Goal: Information Seeking & Learning: Learn about a topic

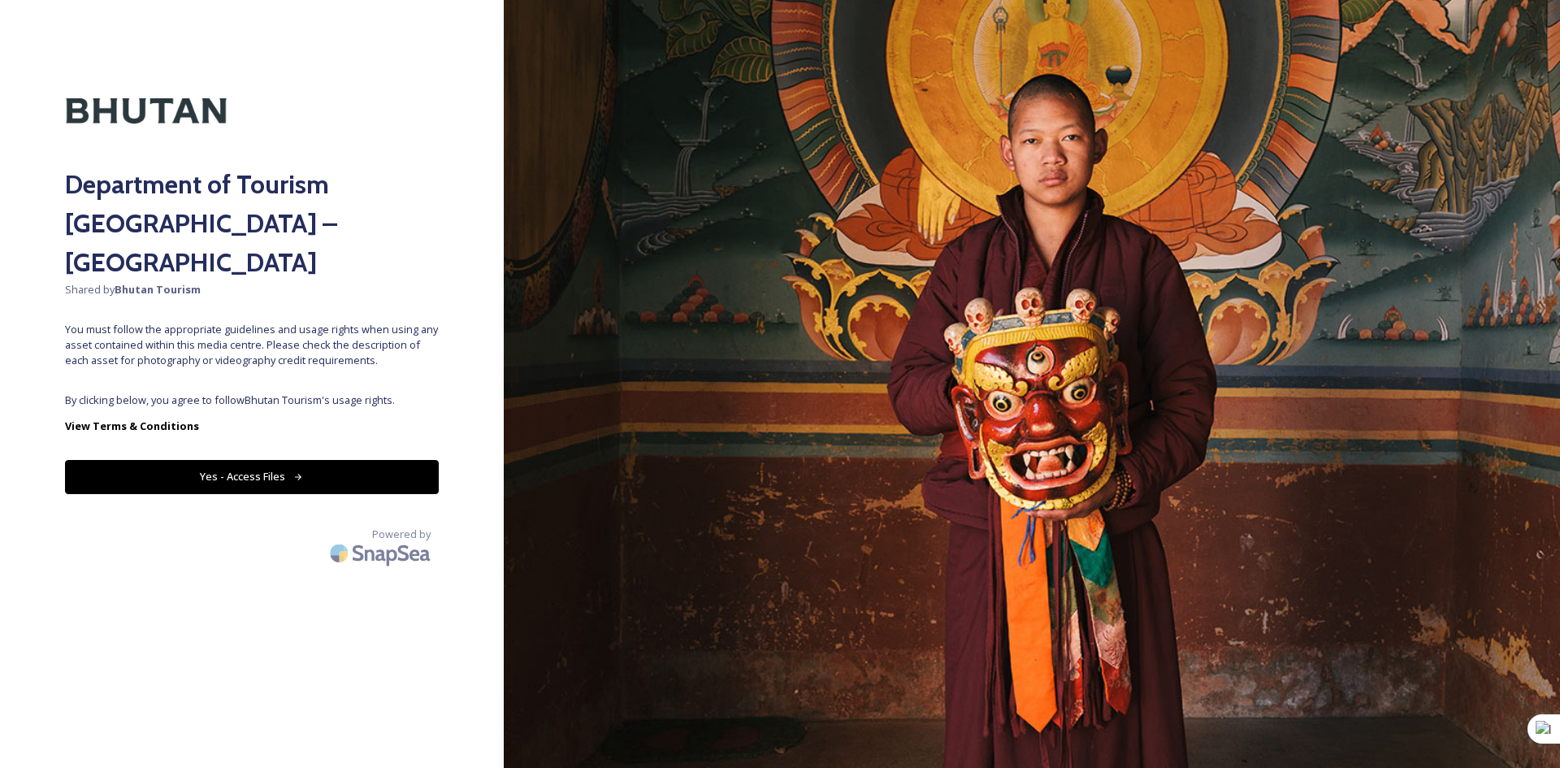
click at [291, 460] on button "Yes - Access Files" at bounding box center [252, 476] width 374 height 33
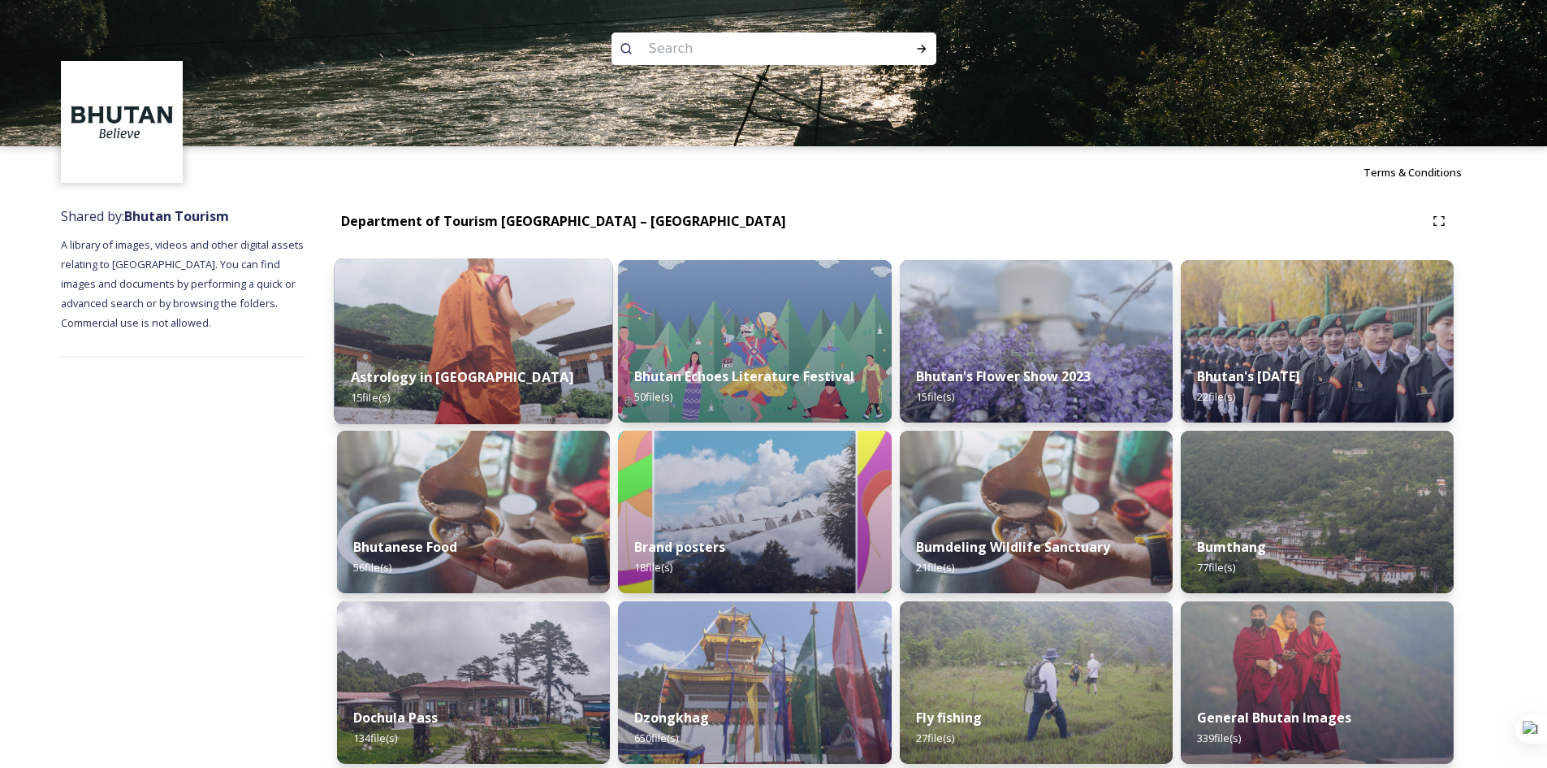
click at [521, 368] on div "Astrology in [GEOGRAPHIC_DATA] 15 file(s)" at bounding box center [474, 387] width 279 height 74
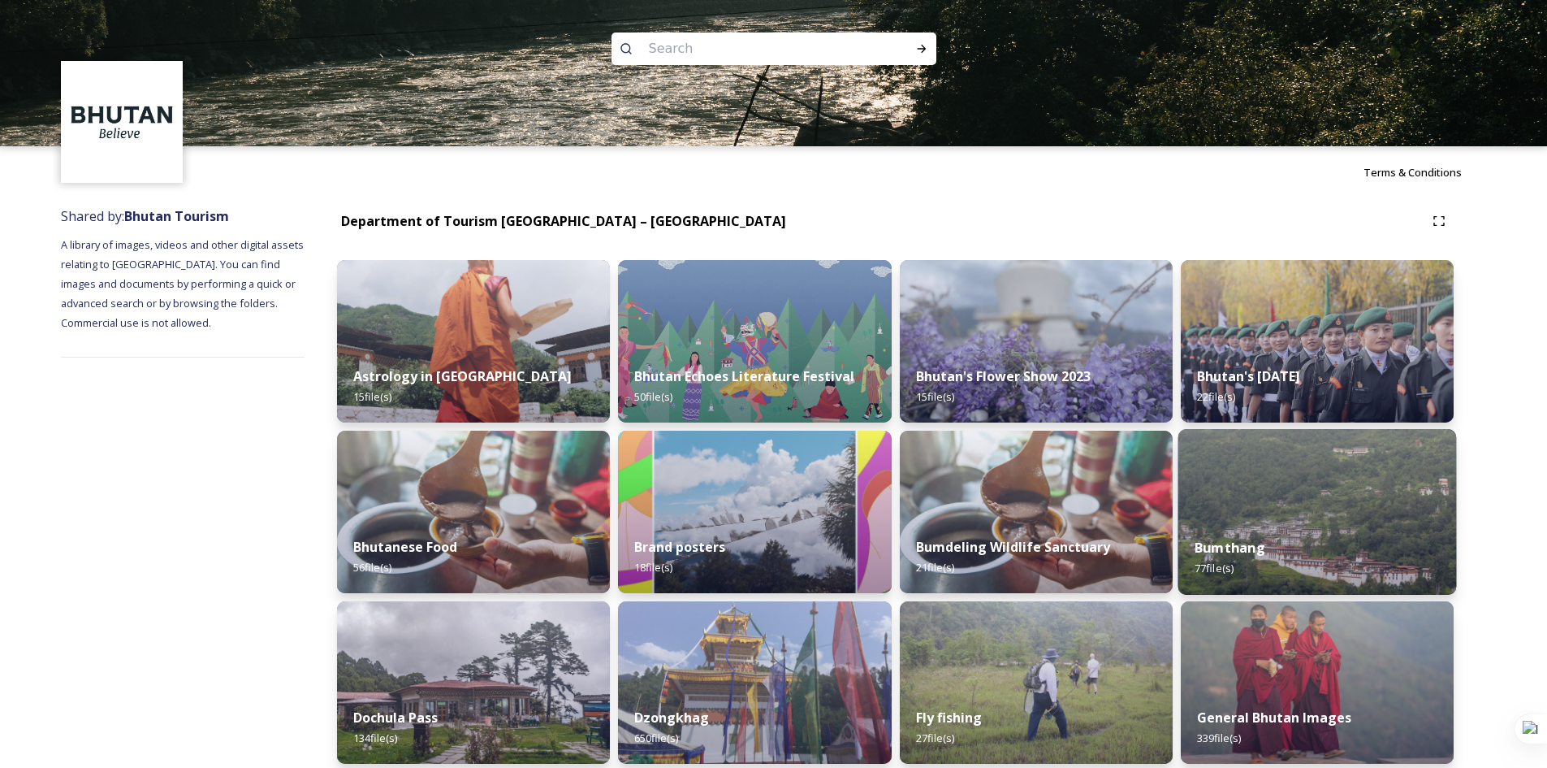
click at [1263, 547] on strong "Bumthang" at bounding box center [1230, 548] width 71 height 18
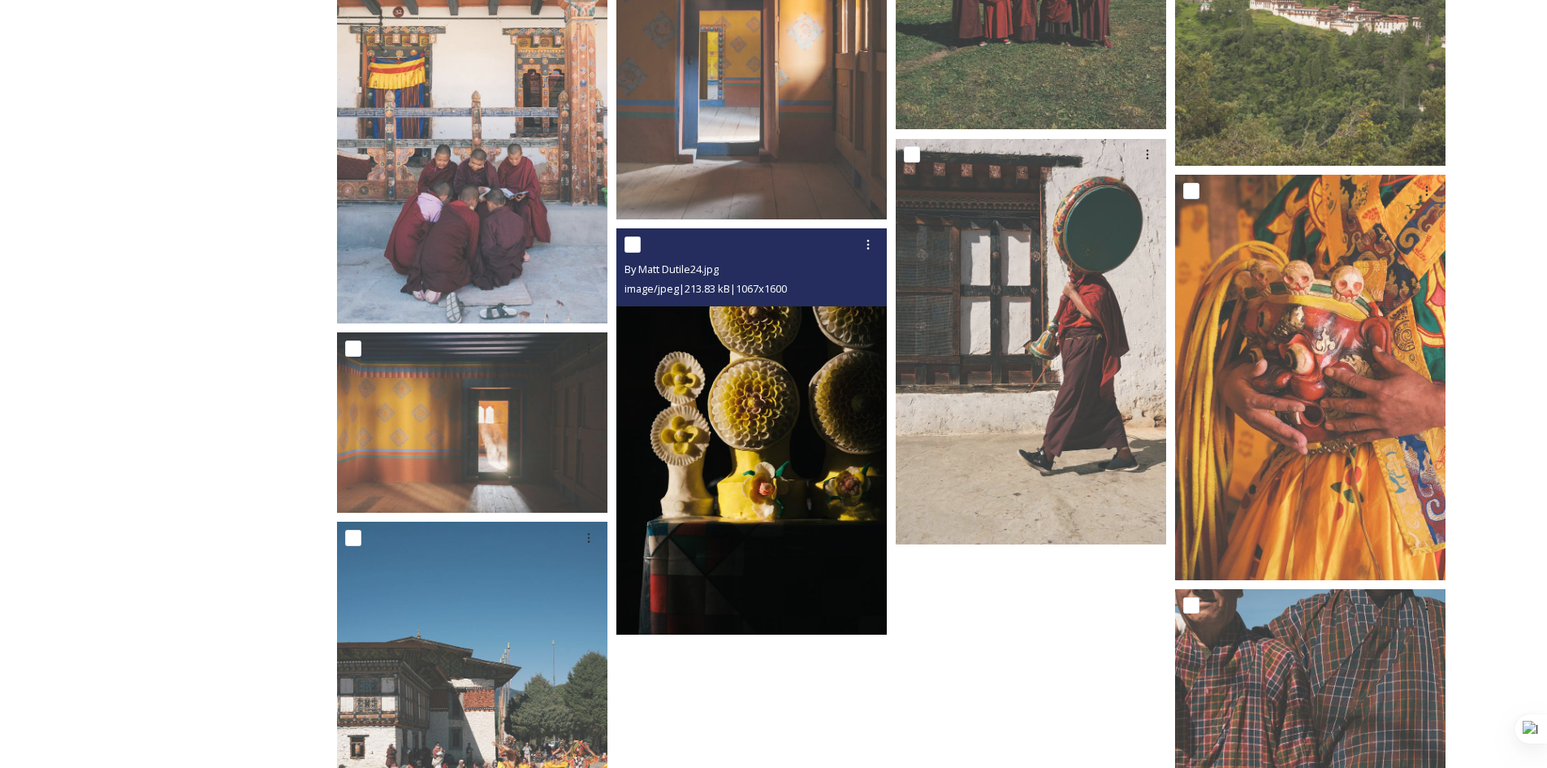
scroll to position [5604, 0]
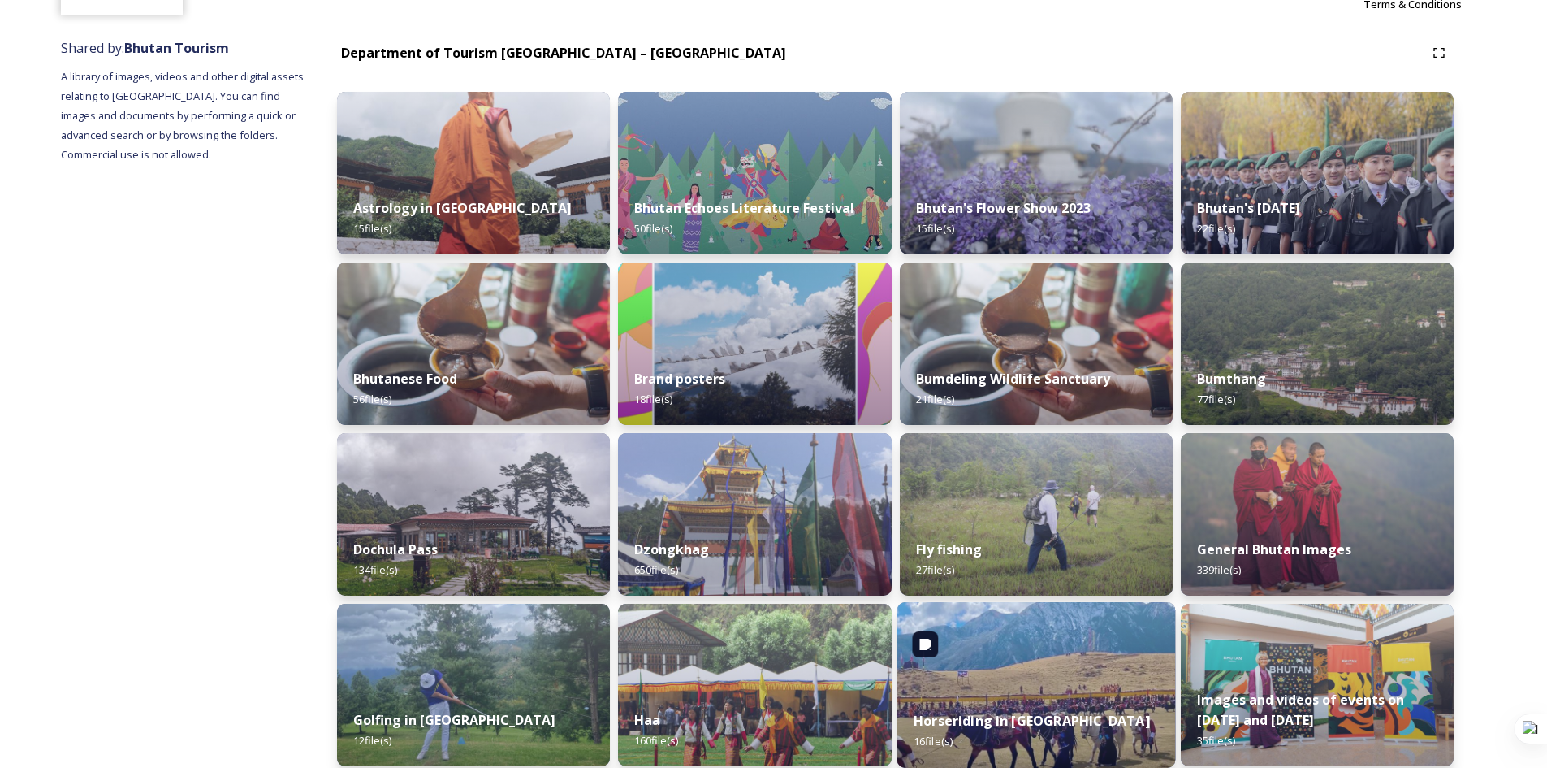
scroll to position [325, 0]
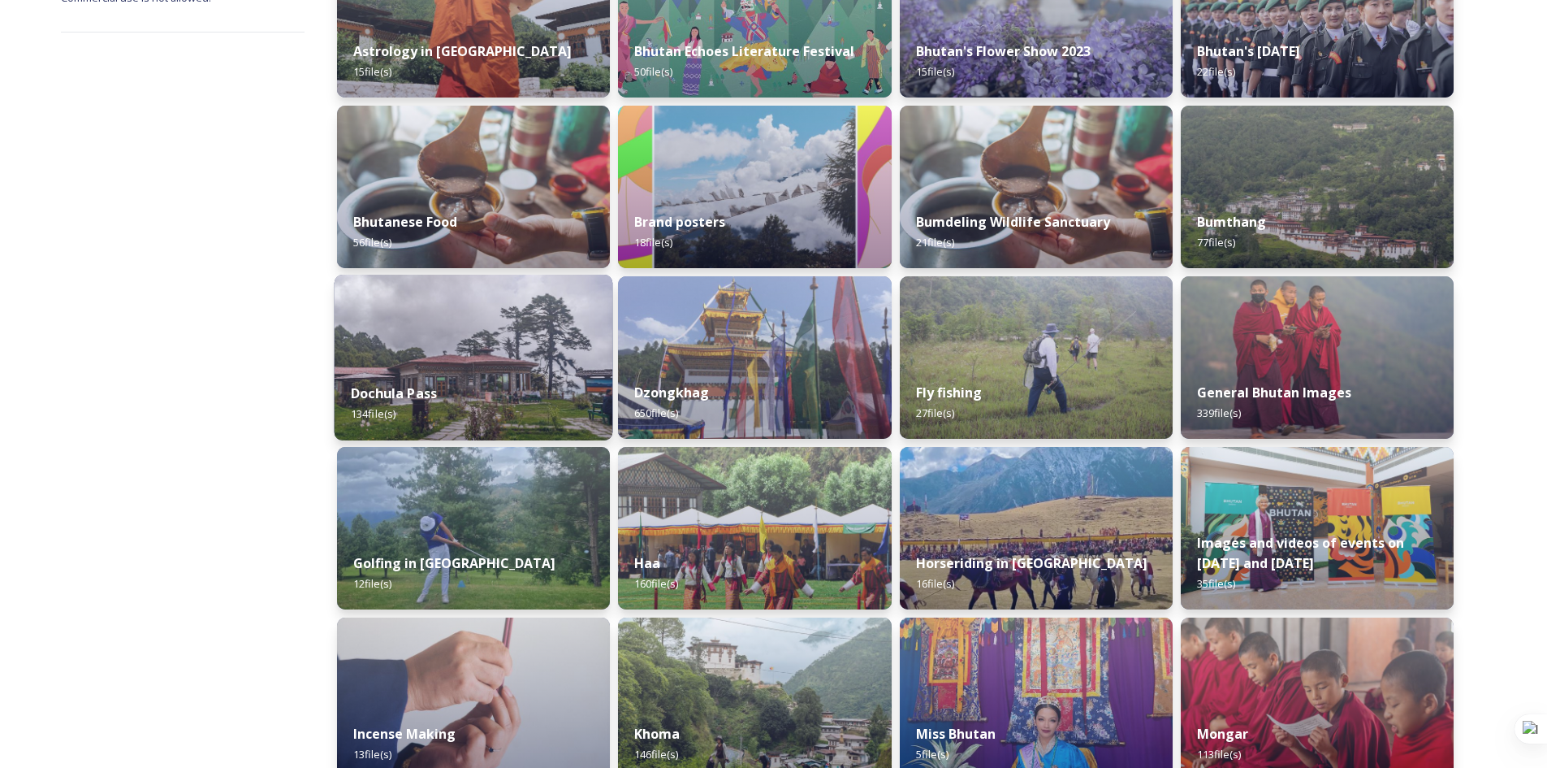
click at [506, 412] on div "Dochula Pass 134 file(s)" at bounding box center [474, 403] width 279 height 74
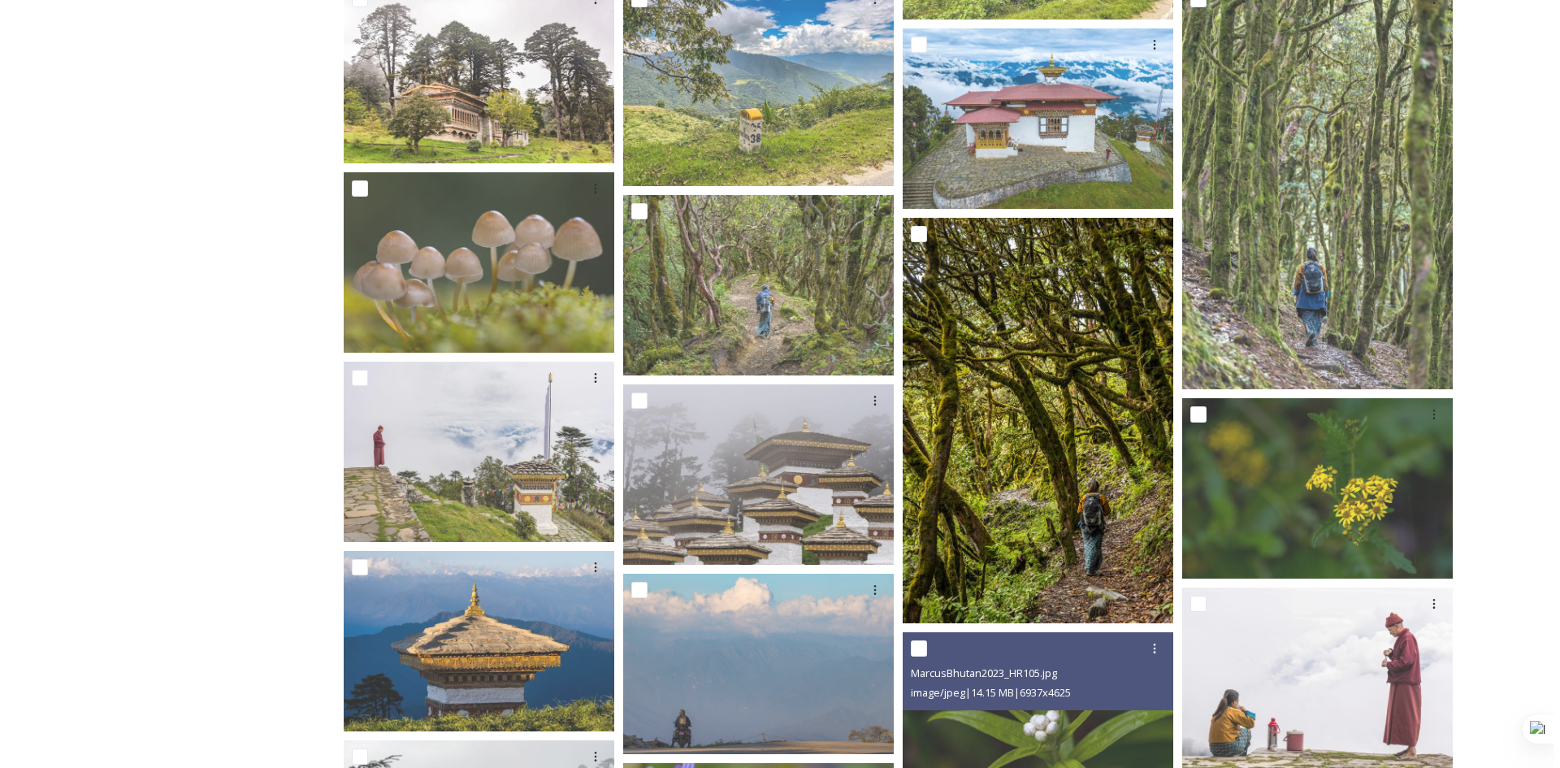
scroll to position [731, 0]
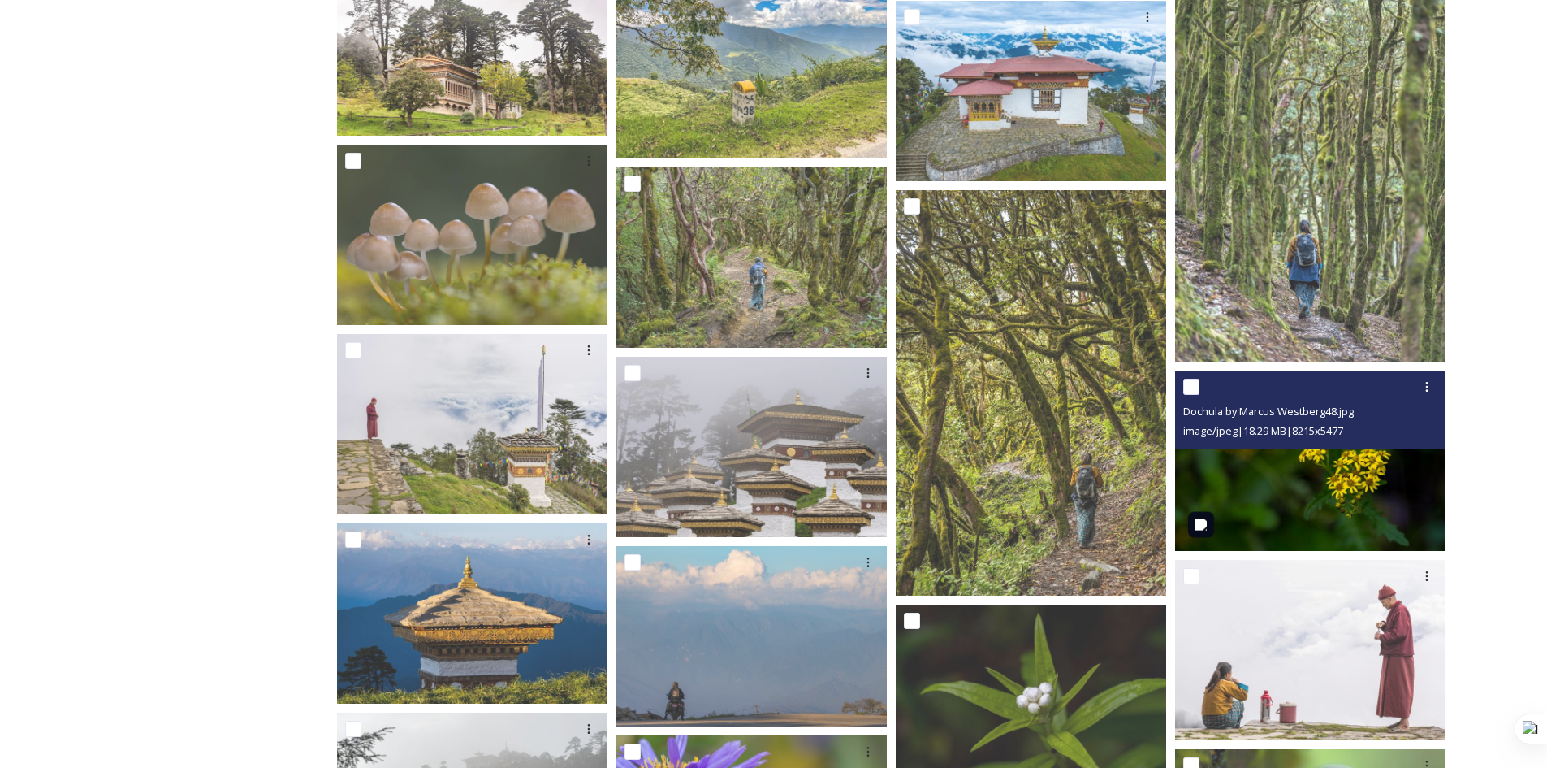
click at [1338, 502] on img at bounding box center [1310, 460] width 270 height 180
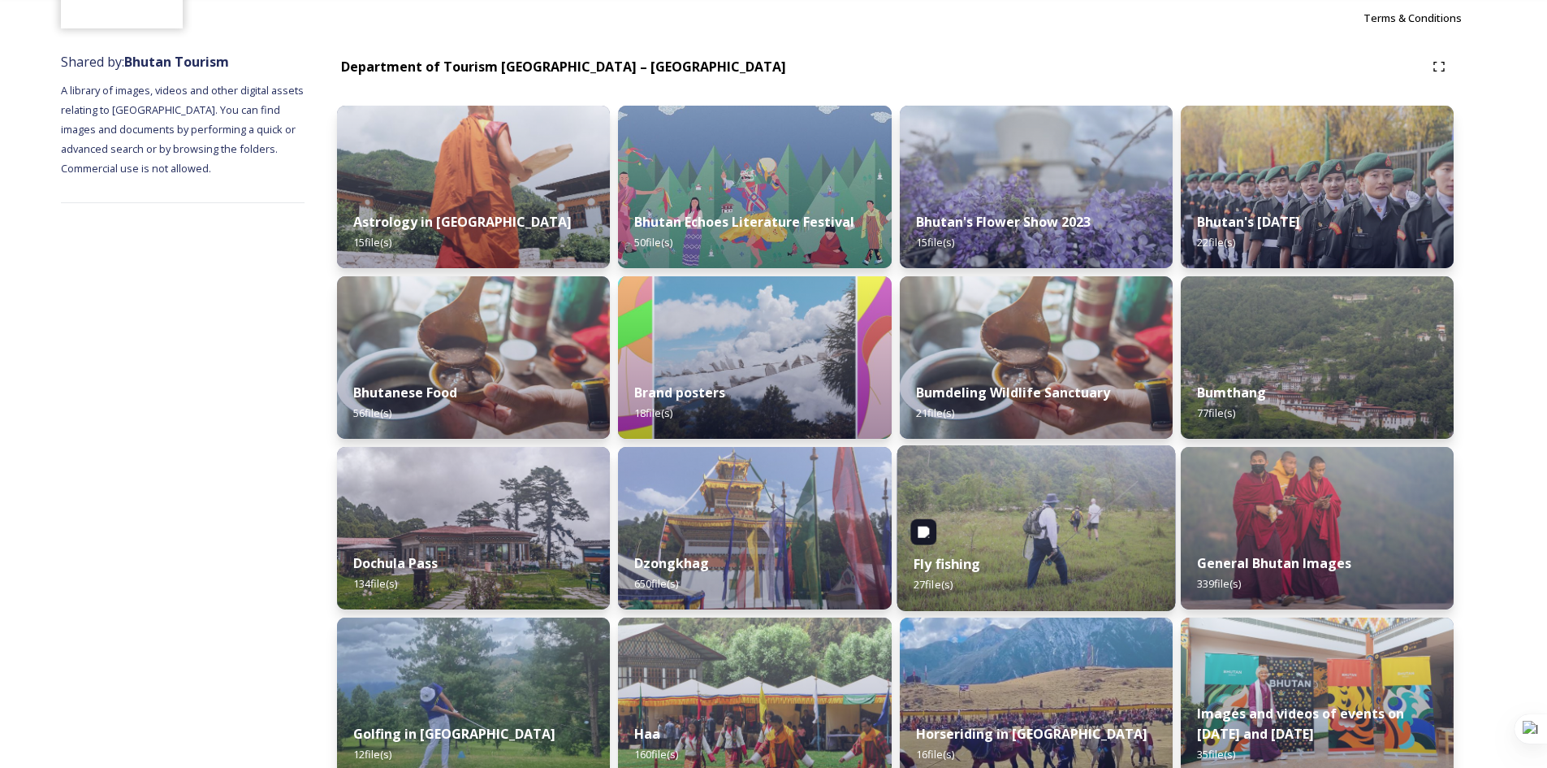
scroll to position [162, 0]
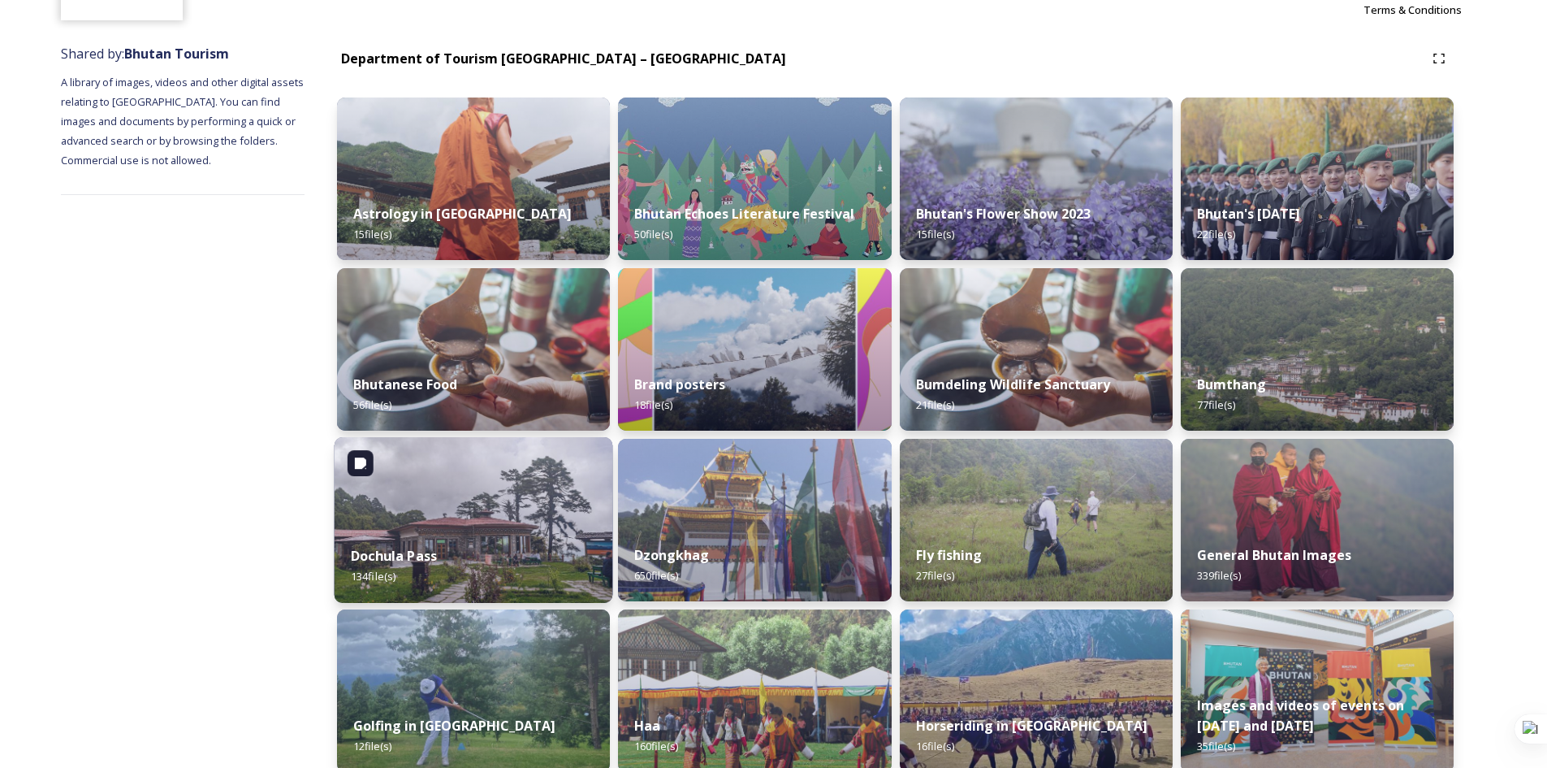
click at [456, 510] on img at bounding box center [474, 520] width 279 height 166
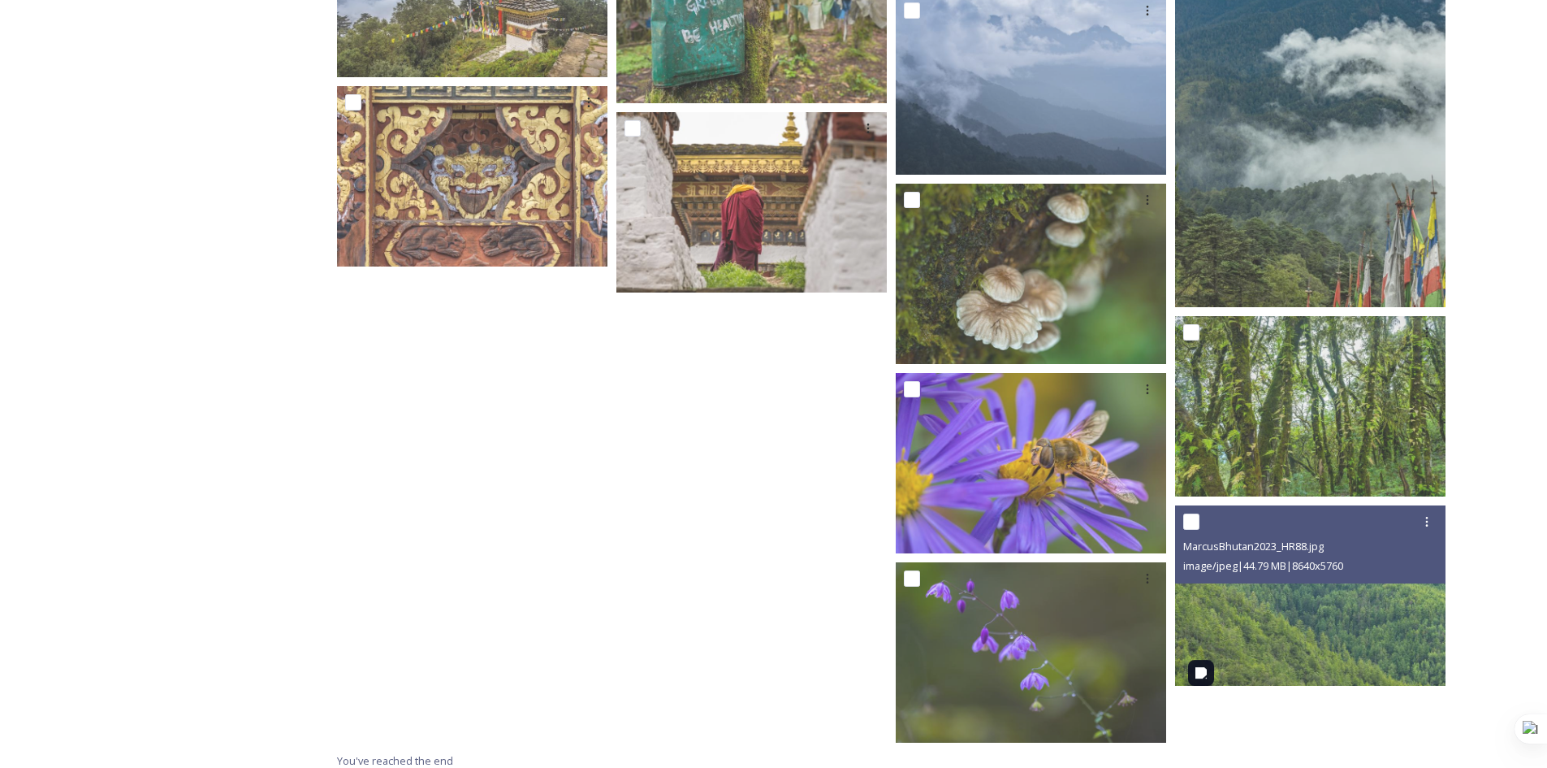
scroll to position [6928, 0]
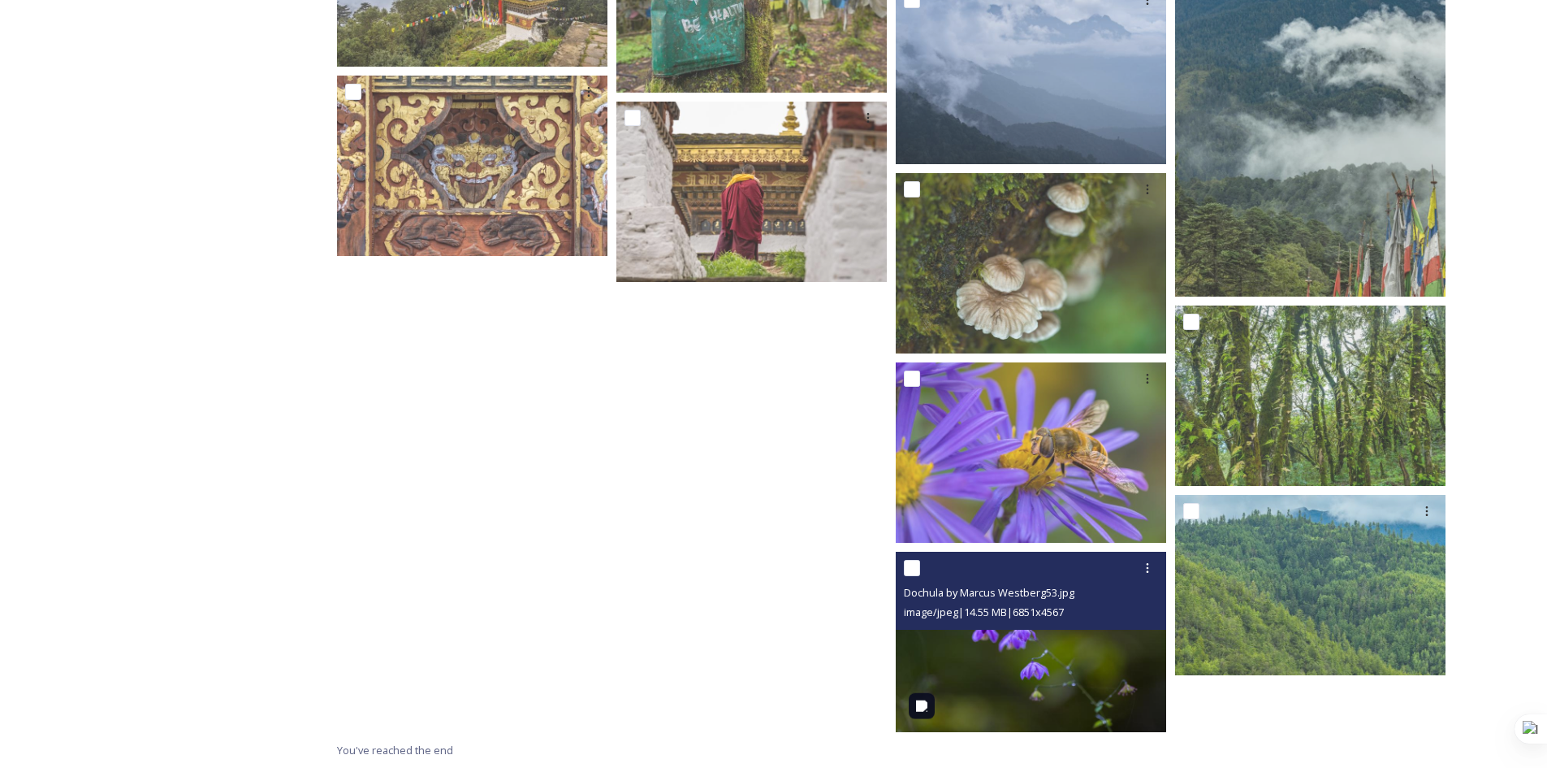
click at [1032, 664] on img at bounding box center [1031, 642] width 270 height 180
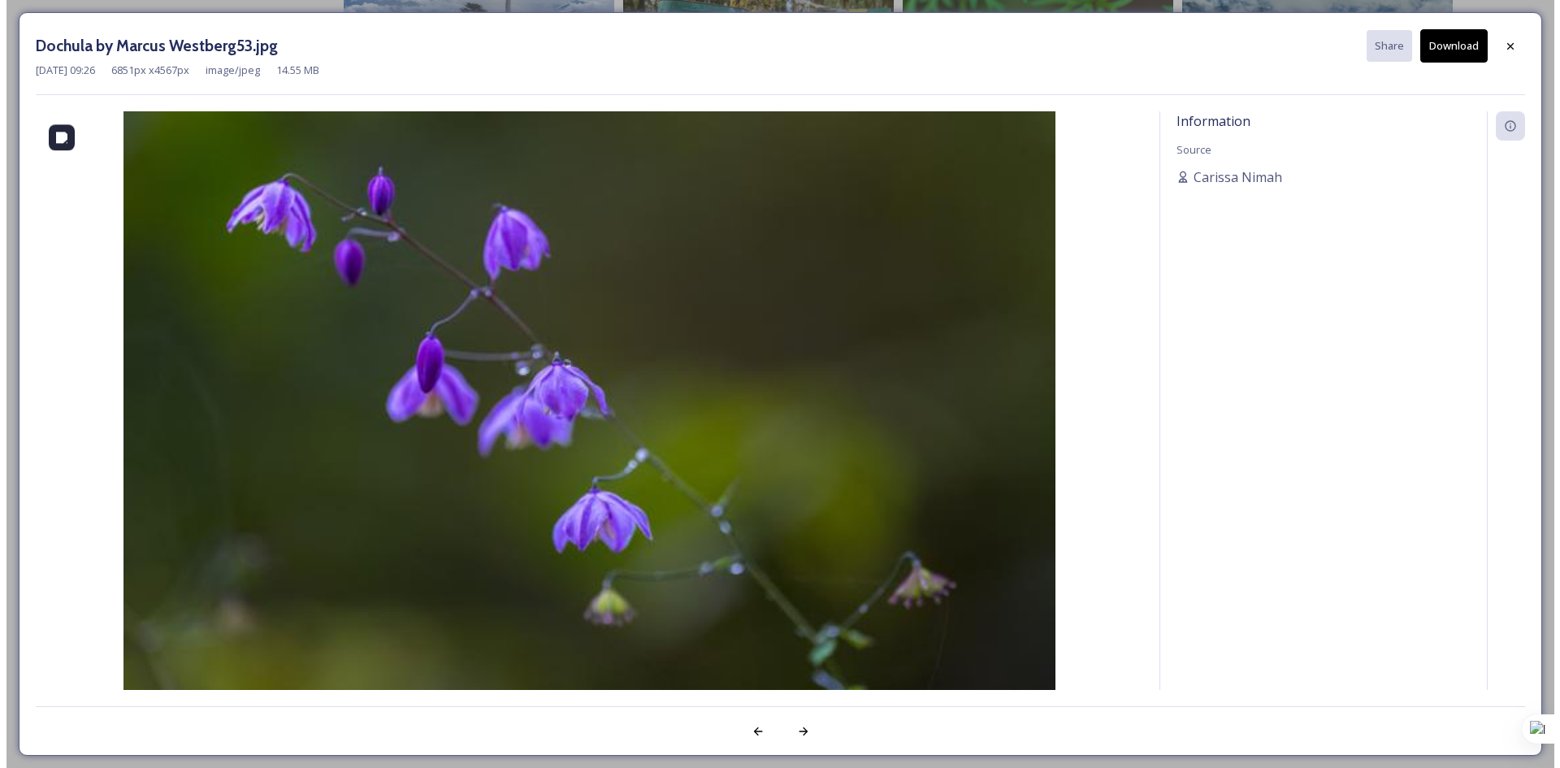
scroll to position [6872, 0]
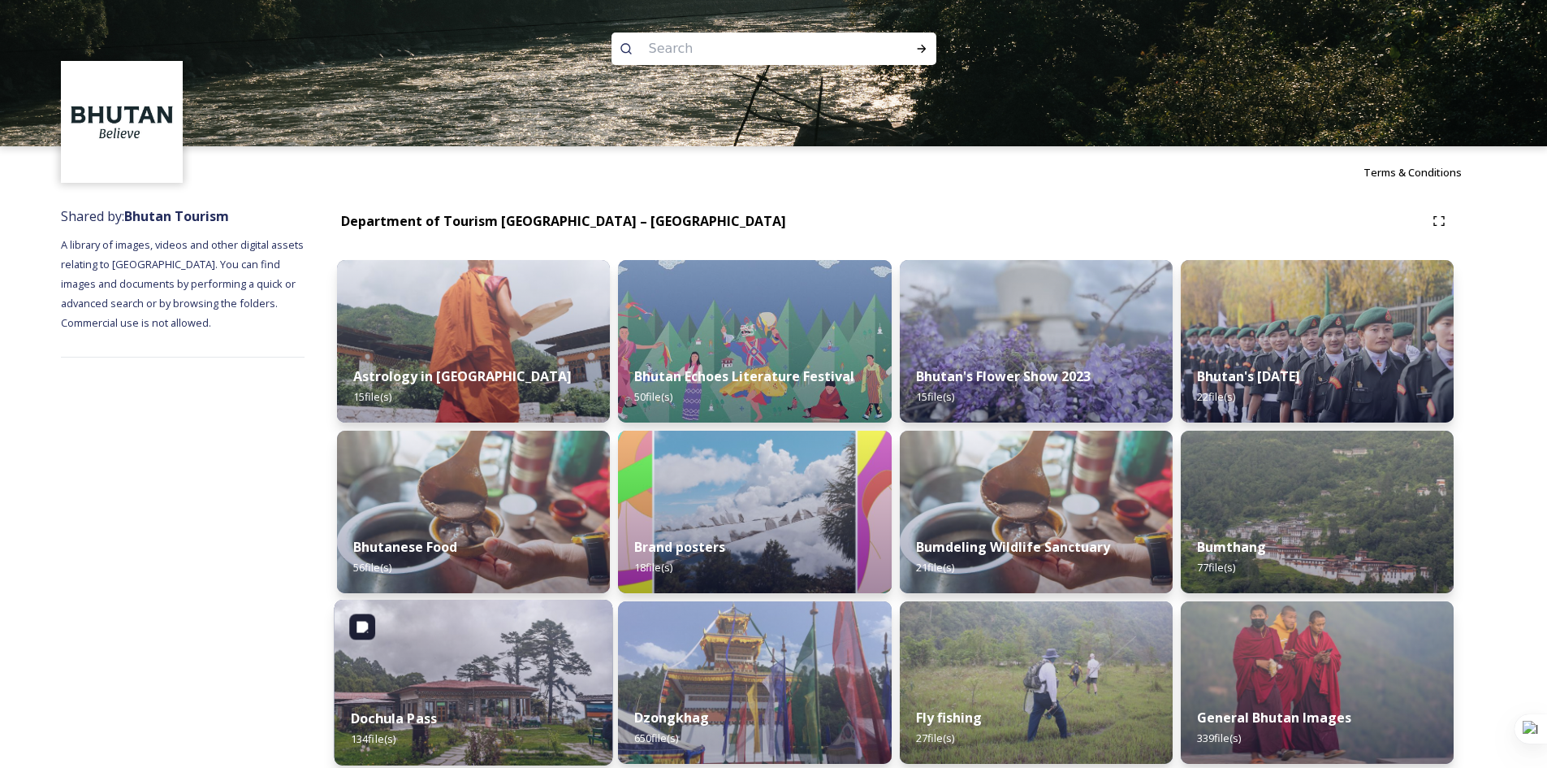
click at [452, 683] on img at bounding box center [474, 682] width 279 height 166
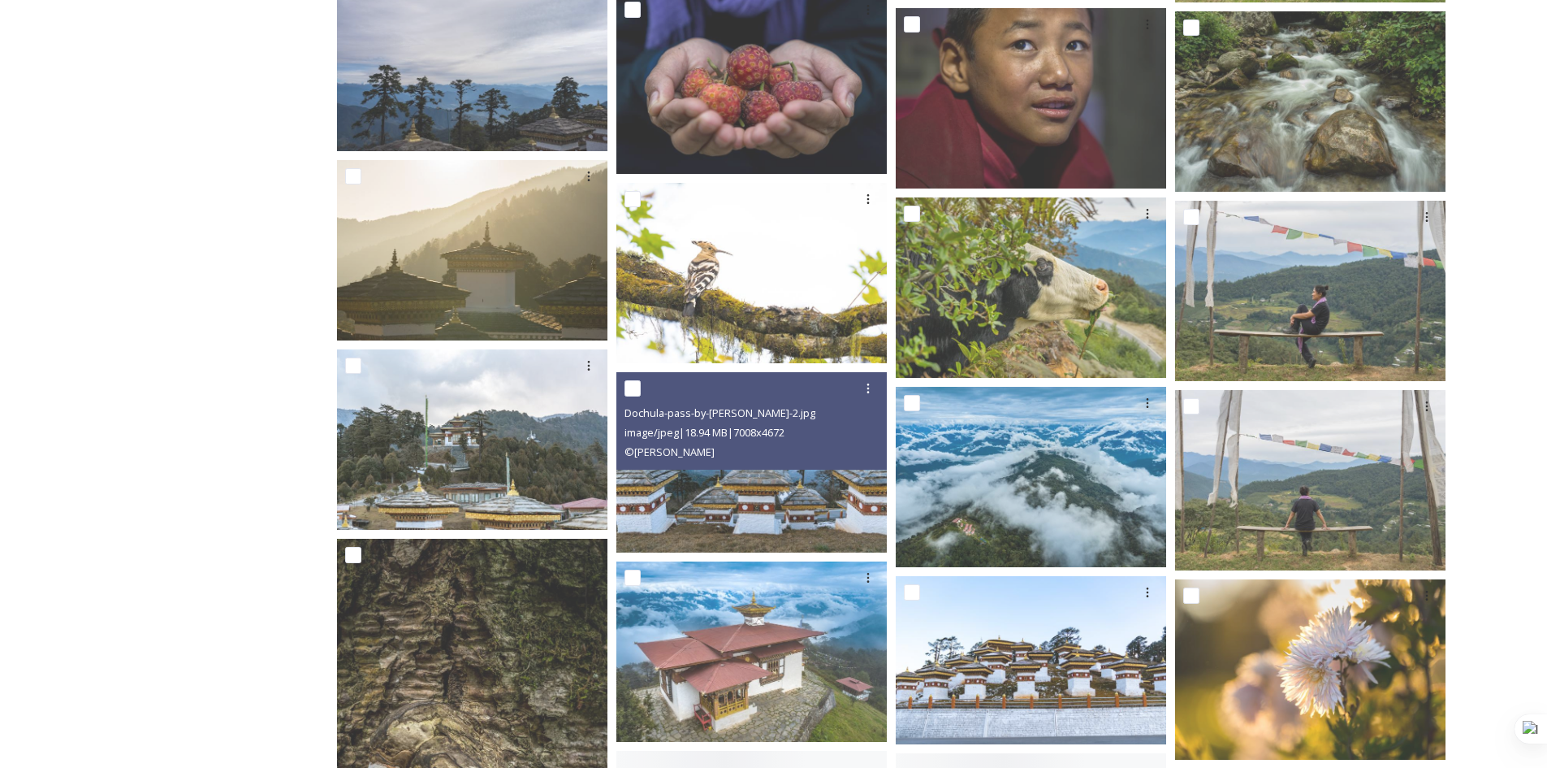
scroll to position [3493, 0]
